Goal: Task Accomplishment & Management: Manage account settings

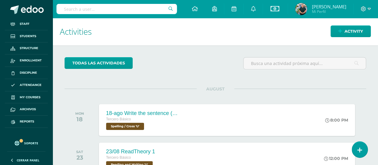
click at [74, 8] on input "text" at bounding box center [117, 9] width 121 height 10
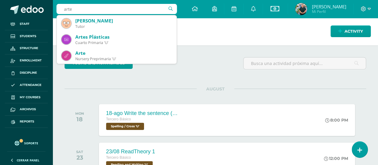
drag, startPoint x: 95, startPoint y: 7, endPoint x: 58, endPoint y: 6, distance: 37.1
click at [58, 6] on input "arte" at bounding box center [117, 9] width 121 height 10
type input "tomas"
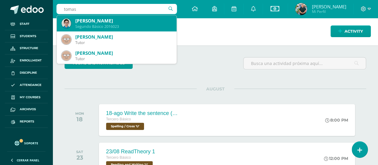
click at [81, 23] on div "Tomás Alexander González Méndez" at bounding box center [123, 21] width 97 height 6
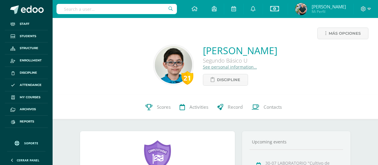
click at [169, 108] on span "Scores" at bounding box center [164, 107] width 14 height 6
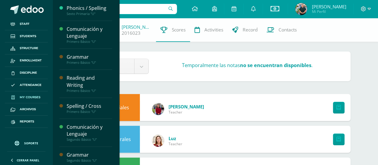
click at [31, 95] on span "My courses" at bounding box center [30, 97] width 21 height 5
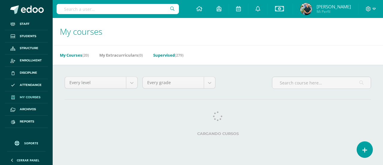
click at [162, 57] on link "Supervised (279)" at bounding box center [168, 55] width 30 height 10
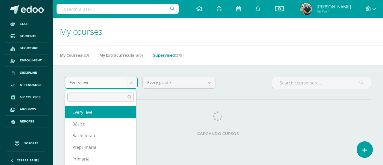
click at [132, 82] on body "Staff Students Structure Enrollment Discipline Attendance My courses Archivos R…" at bounding box center [191, 75] width 383 height 150
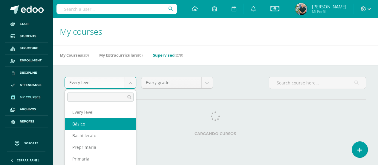
select select "7"
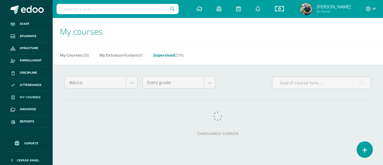
click at [206, 80] on body "Staff Students Structure Enrollment Discipline Attendance My courses Archivos R…" at bounding box center [191, 75] width 383 height 150
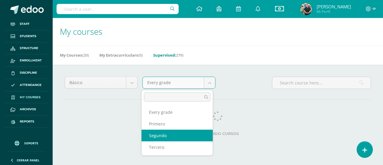
select select "28"
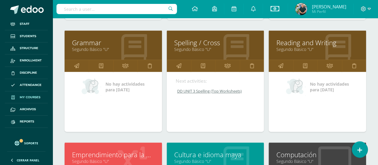
scroll to position [299, 0]
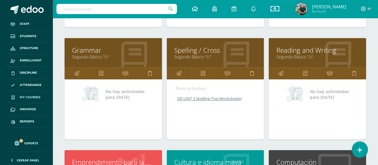
click at [192, 9] on icon at bounding box center [195, 8] width 6 height 5
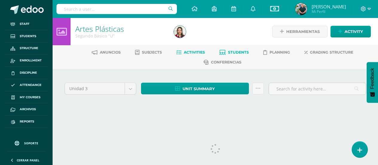
click at [241, 48] on link "Students" at bounding box center [235, 53] width 30 height 10
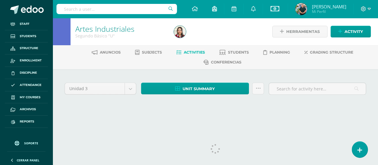
click at [239, 51] on span "Students" at bounding box center [238, 52] width 21 height 4
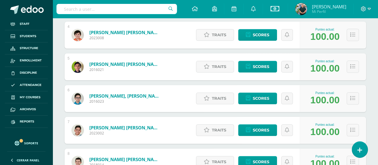
scroll to position [239, 0]
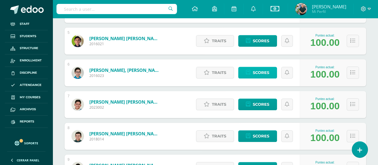
click at [255, 72] on span "Scores" at bounding box center [261, 72] width 16 height 11
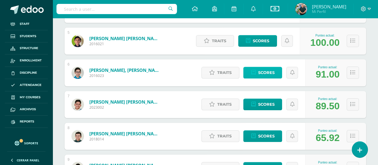
click at [266, 71] on span "Scores" at bounding box center [266, 72] width 16 height 11
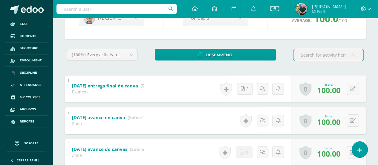
scroll to position [114, 0]
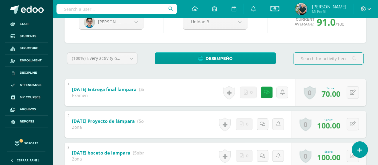
scroll to position [90, 0]
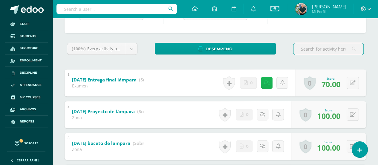
click at [266, 83] on icon at bounding box center [267, 82] width 6 height 5
click at [62, 54] on div "[PERSON_NAME] [PERSON_NAME] [PERSON_NAME] Santiago [PERSON_NAME] [PERSON_NAME] …" at bounding box center [216, 152] width 326 height 347
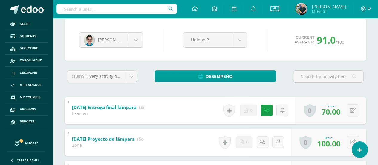
scroll to position [60, 0]
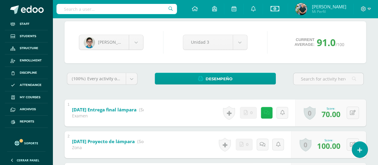
click at [265, 112] on icon at bounding box center [267, 112] width 6 height 5
